Goal: Task Accomplishment & Management: Use online tool/utility

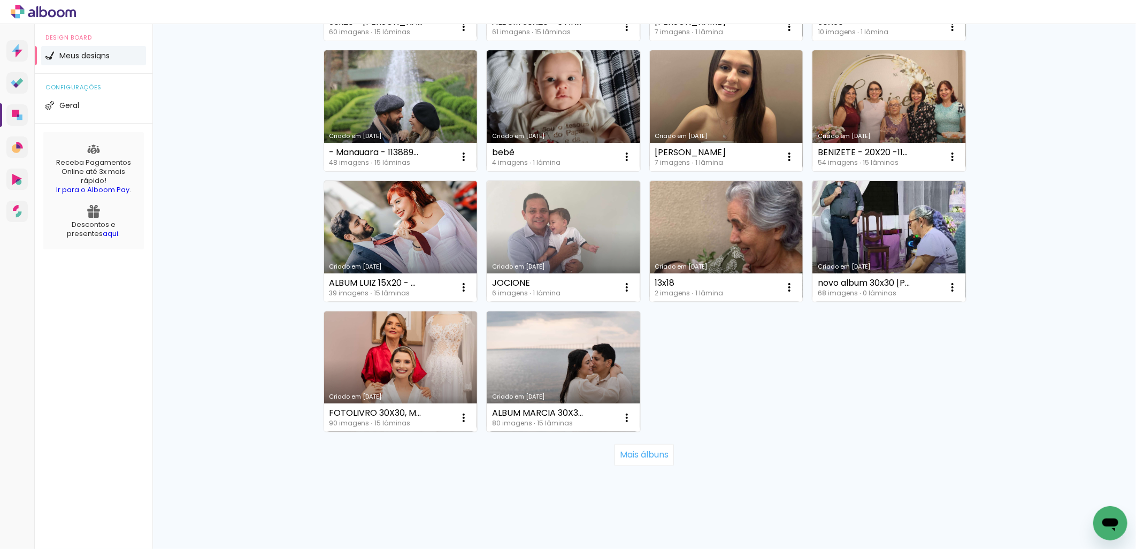
scroll to position [611, 0]
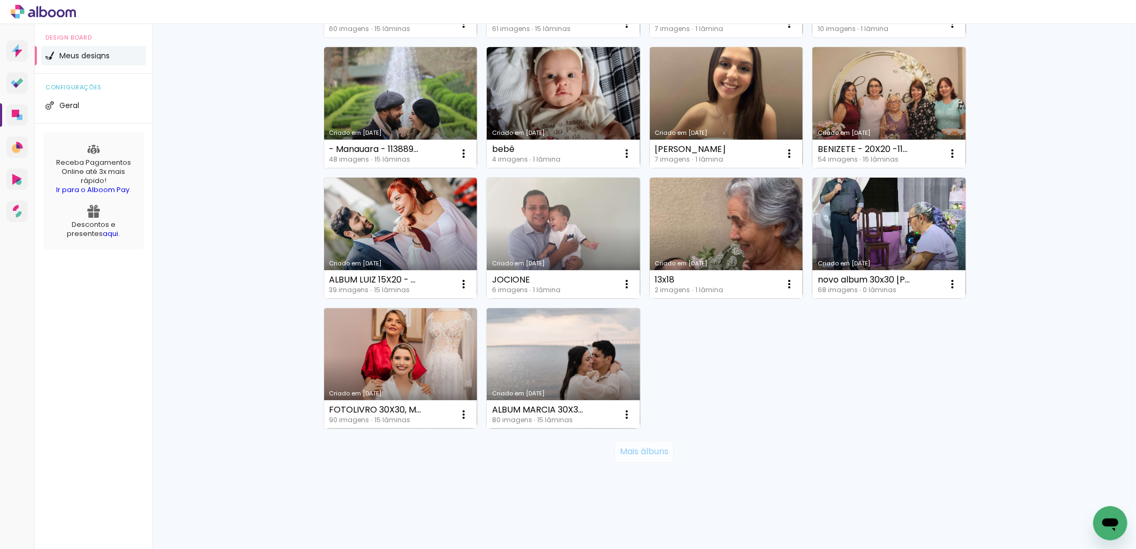
click at [667, 448] on paper-button "Mais álbuns" at bounding box center [644, 451] width 59 height 21
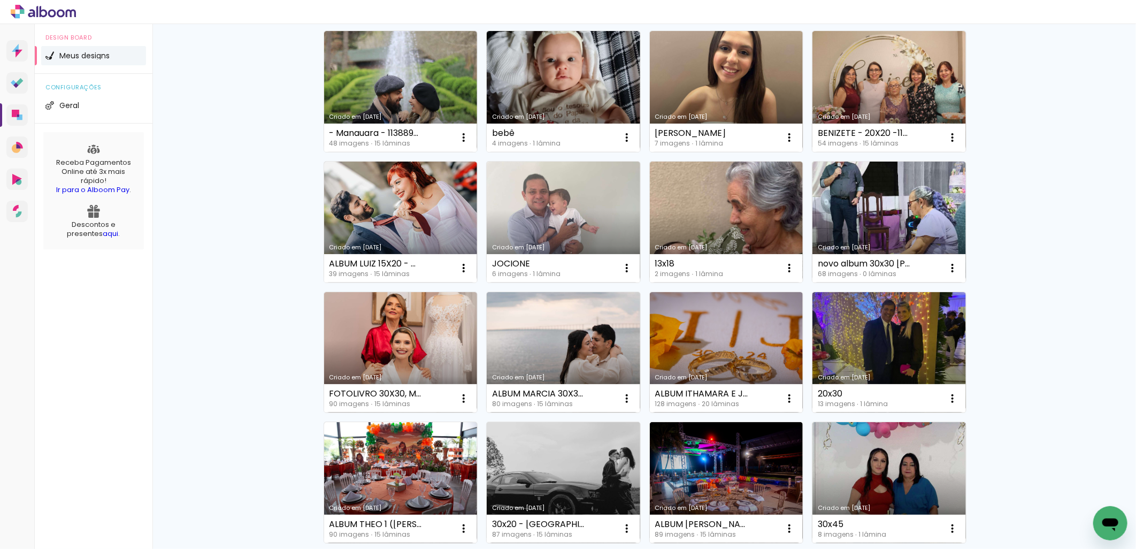
scroll to position [601, 0]
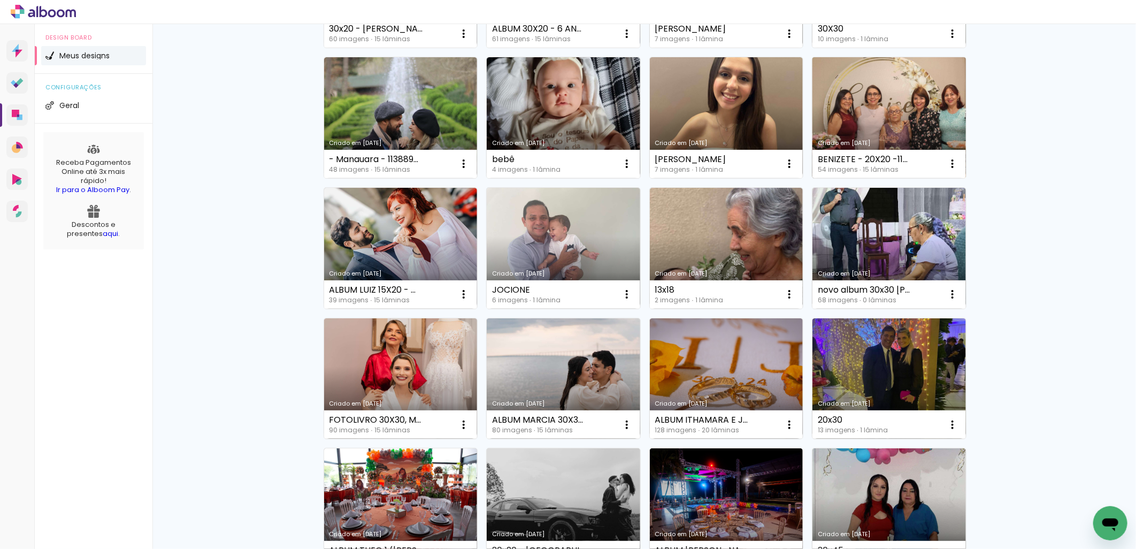
click at [857, 100] on link "Criado em [DATE]" at bounding box center [890, 117] width 154 height 121
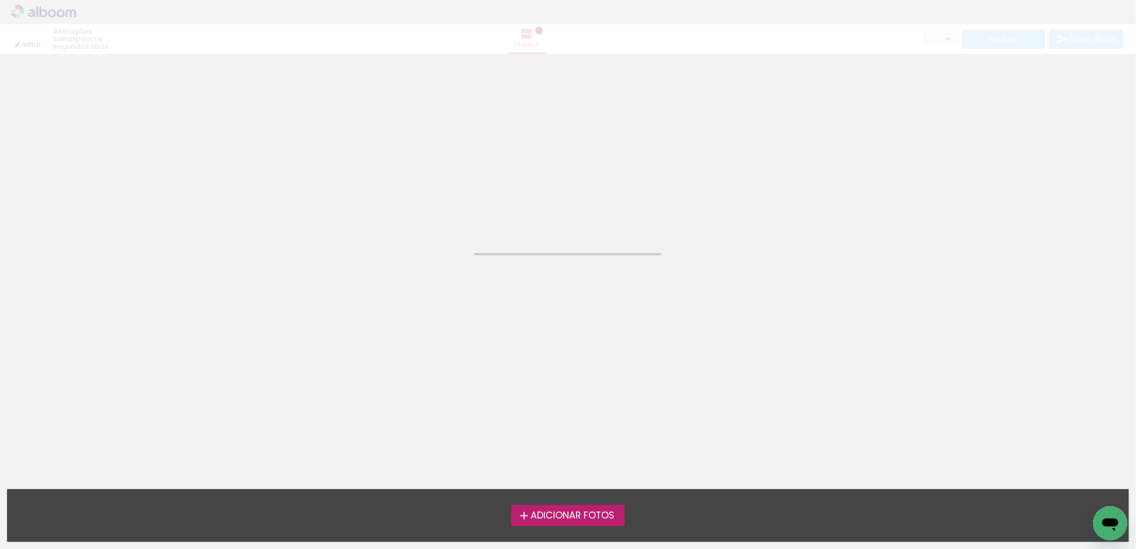
click at [857, 100] on neon-animatable "Confirmar Cancelar" at bounding box center [568, 108] width 1136 height 109
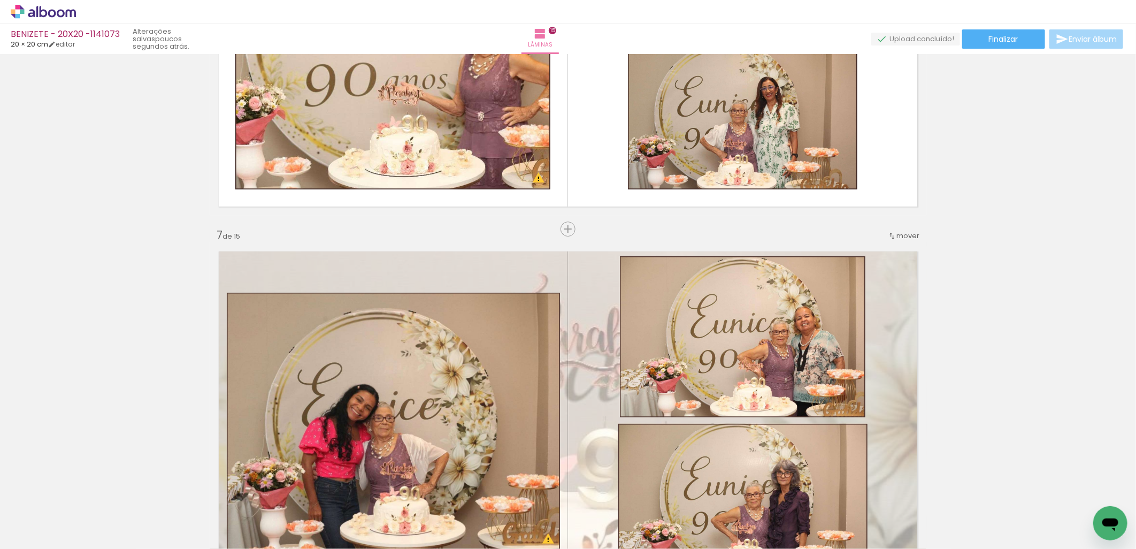
scroll to position [2180, 0]
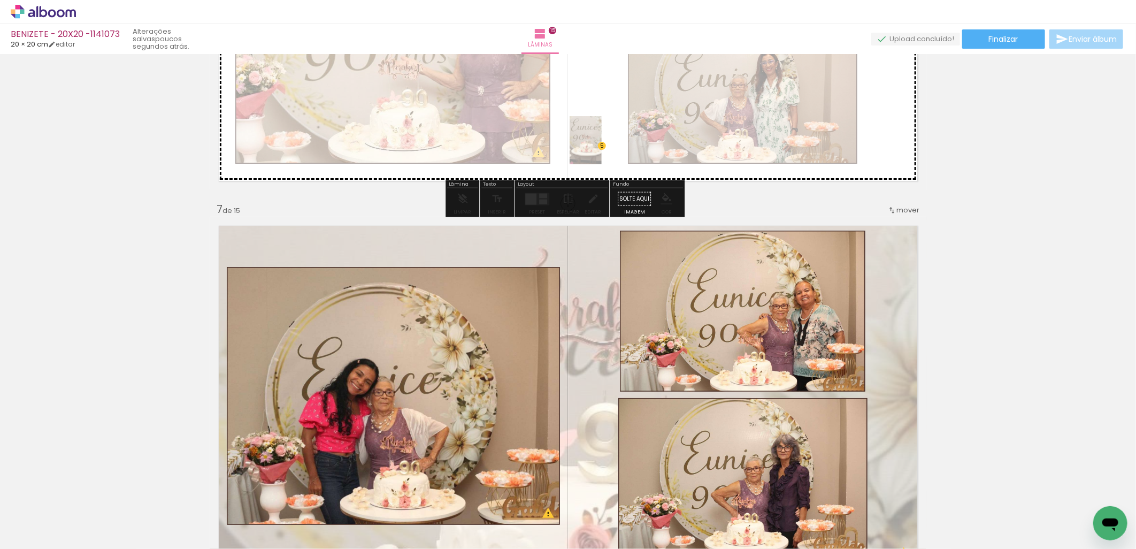
drag, startPoint x: 764, startPoint y: 525, endPoint x: 602, endPoint y: 148, distance: 410.6
click at [602, 148] on quentale-workspace at bounding box center [568, 274] width 1136 height 549
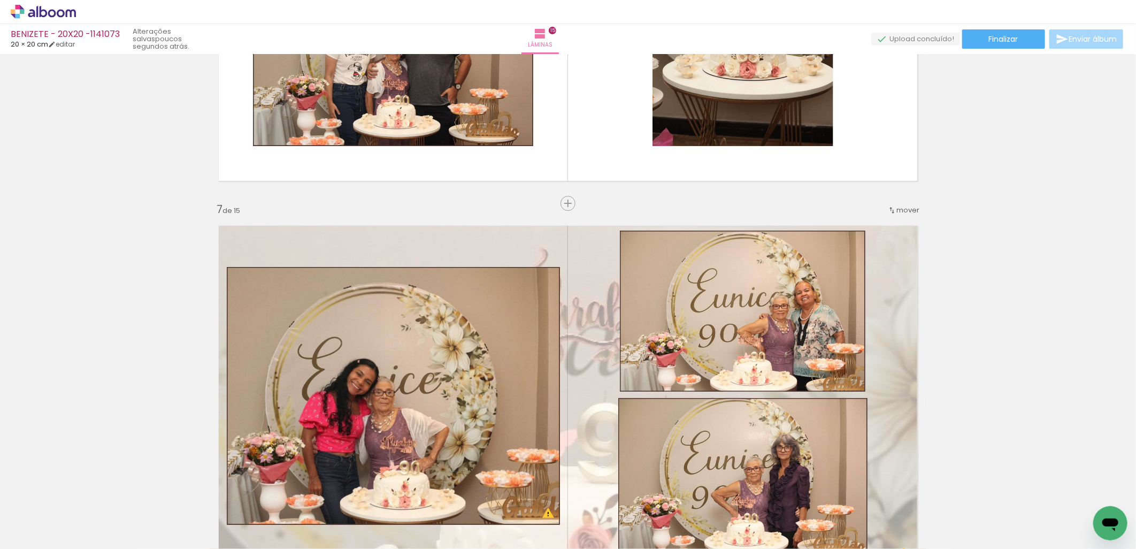
scroll to position [1981, 0]
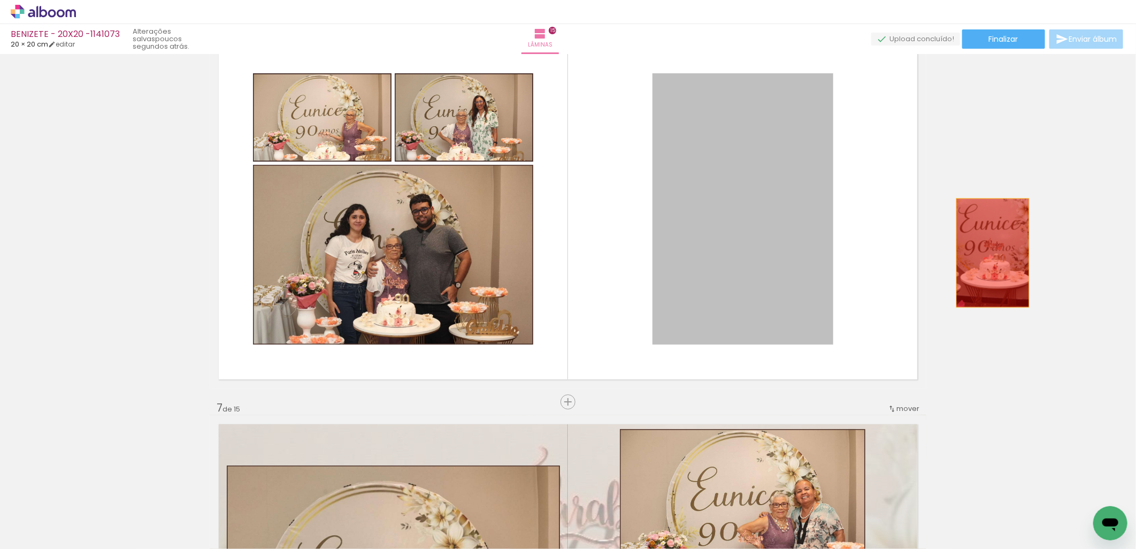
drag, startPoint x: 717, startPoint y: 260, endPoint x: 993, endPoint y: 253, distance: 275.6
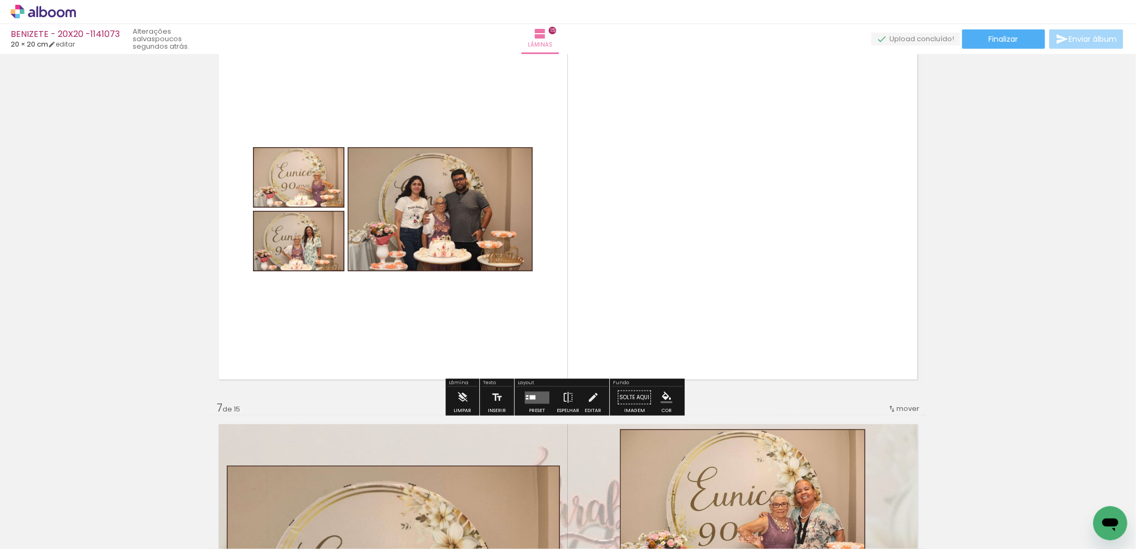
click at [525, 404] on div at bounding box center [537, 396] width 29 height 21
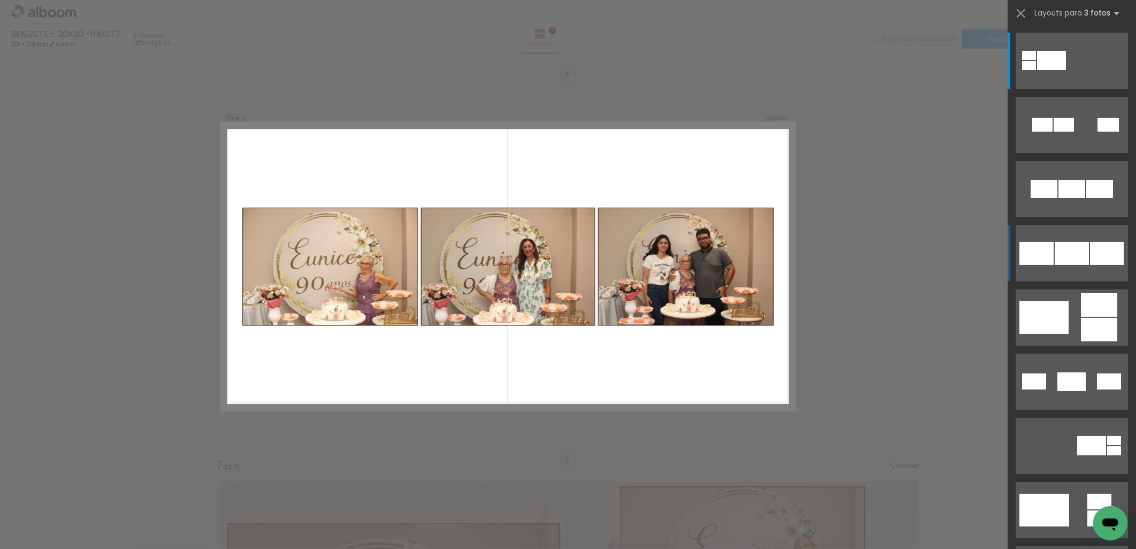
scroll to position [1922, 0]
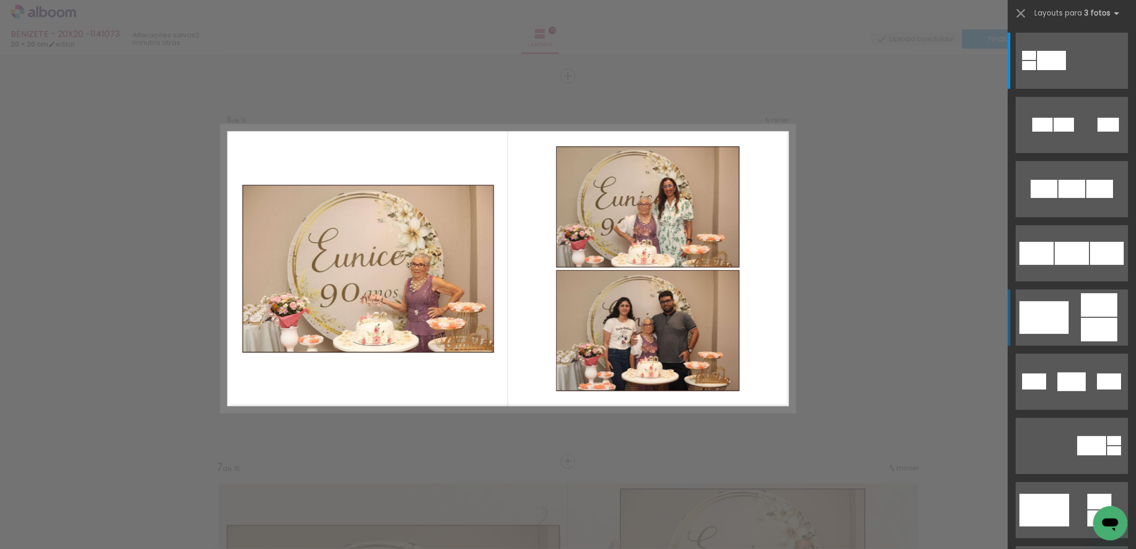
click at [1081, 329] on div at bounding box center [1099, 330] width 36 height 24
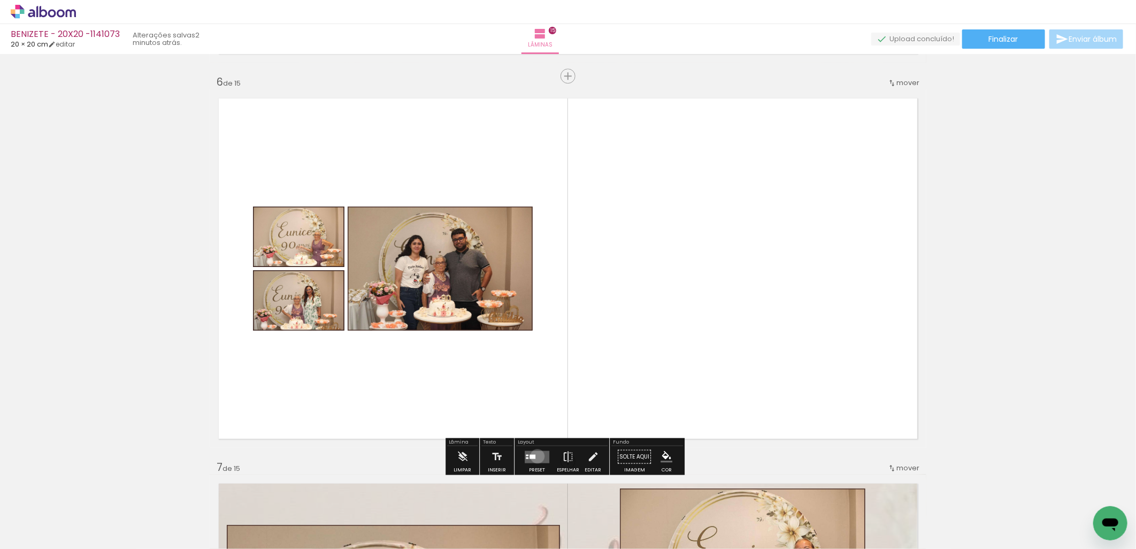
drag, startPoint x: 535, startPoint y: 456, endPoint x: 838, endPoint y: 436, distance: 304.0
click at [534, 456] on quentale-layouter at bounding box center [537, 457] width 25 height 12
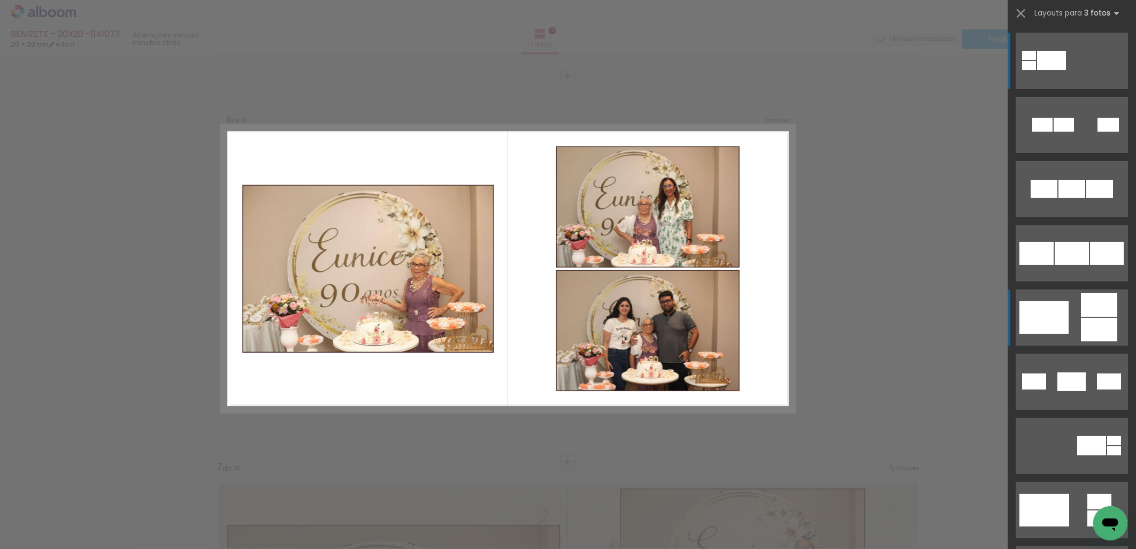
click at [1087, 334] on div at bounding box center [1099, 330] width 36 height 24
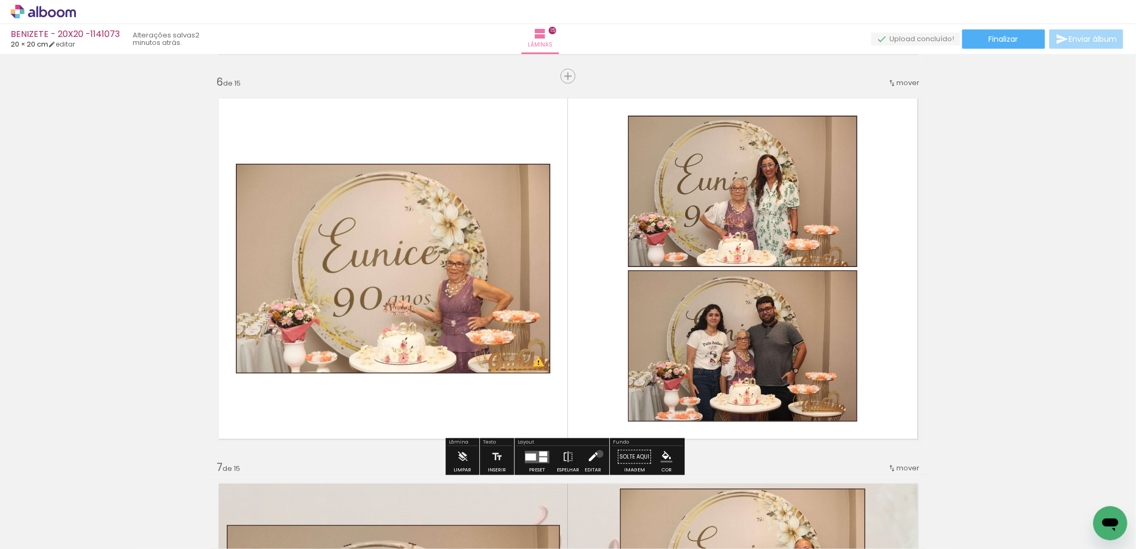
click at [597, 454] on paper-button "Editar" at bounding box center [593, 459] width 22 height 27
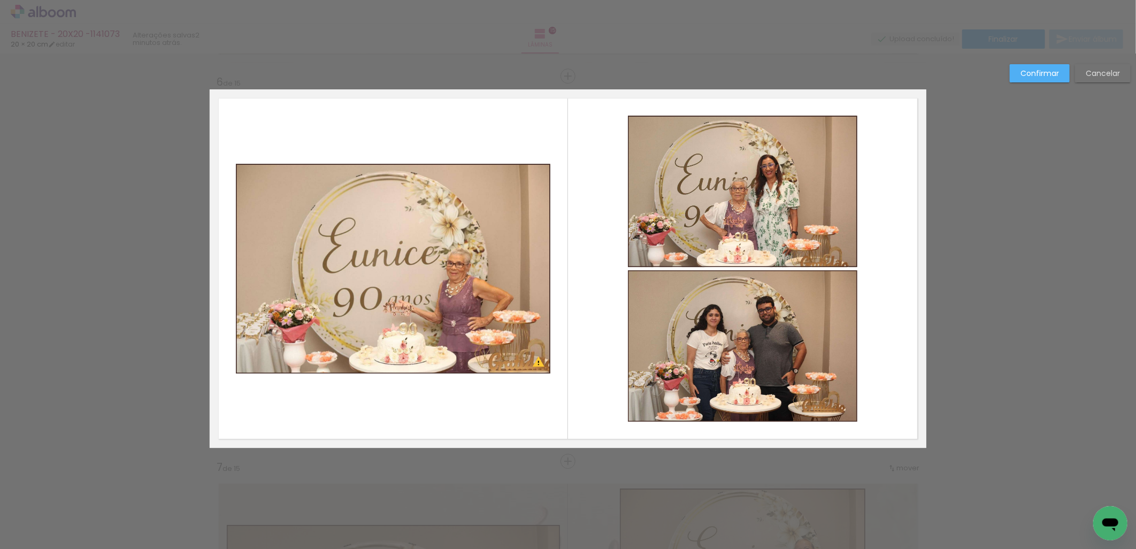
click at [356, 232] on quentale-photo at bounding box center [393, 269] width 315 height 210
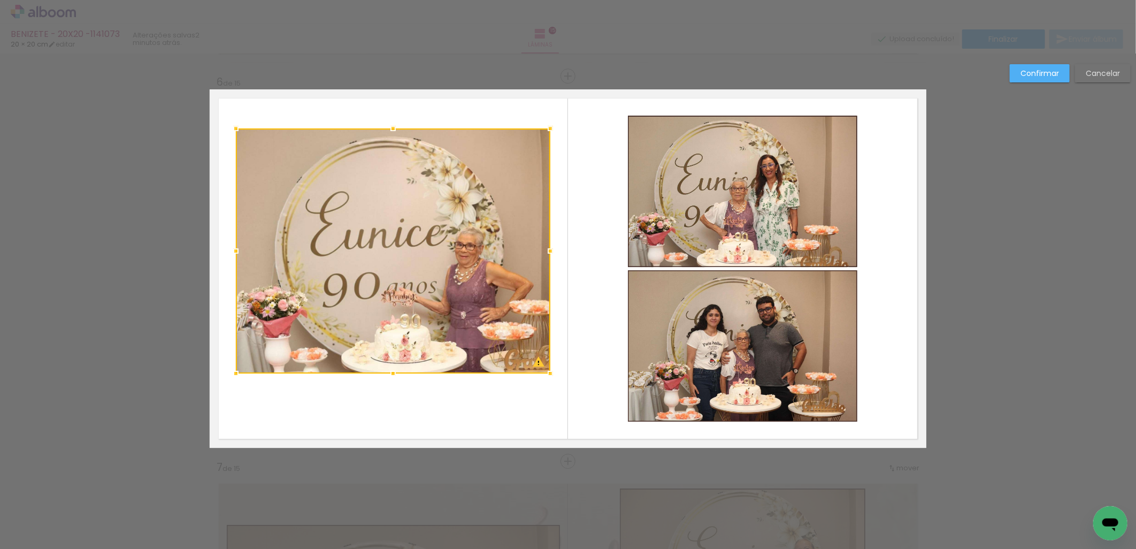
drag, startPoint x: 390, startPoint y: 151, endPoint x: 392, endPoint y: 131, distance: 20.5
click at [392, 131] on div at bounding box center [393, 128] width 21 height 21
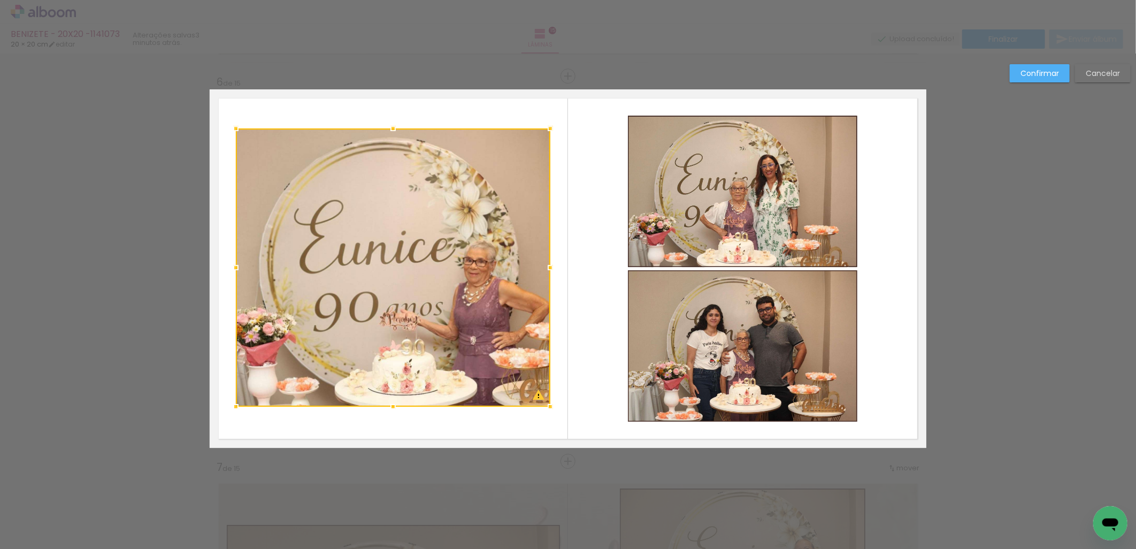
drag, startPoint x: 388, startPoint y: 381, endPoint x: 389, endPoint y: 405, distance: 23.5
click at [389, 405] on div at bounding box center [393, 406] width 21 height 21
click at [0, 0] on slot "Confirmar" at bounding box center [0, 0] width 0 height 0
